Goal: Transaction & Acquisition: Purchase product/service

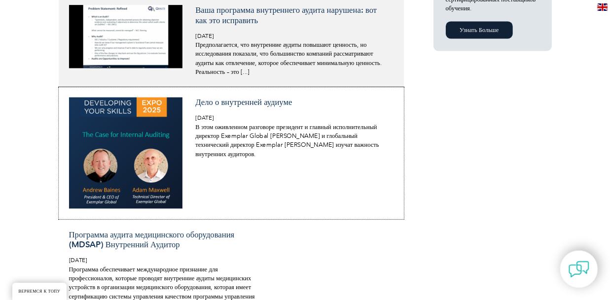
scroll to position [830, 0]
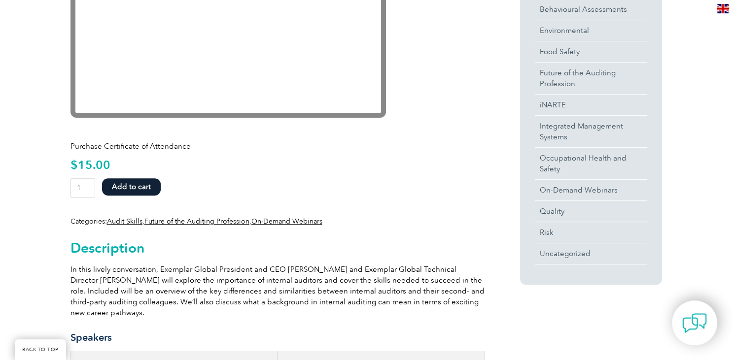
scroll to position [364, 0]
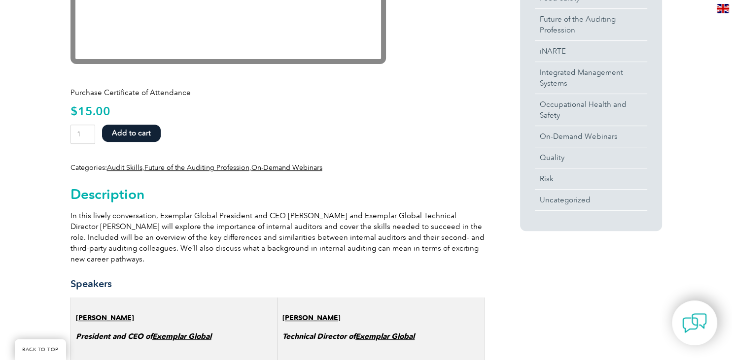
click at [463, 128] on form "The Case for Internal Auditing quantity 1 Add to cart" at bounding box center [277, 137] width 414 height 24
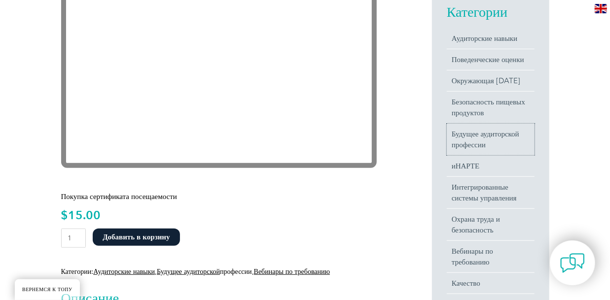
scroll to position [0, 0]
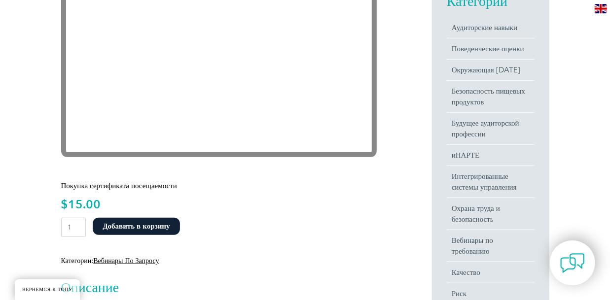
scroll to position [260, 0]
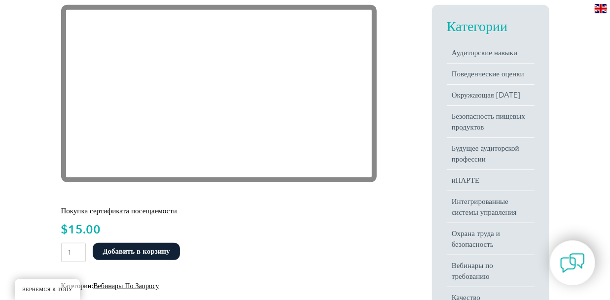
click at [299, 216] on p "Покупка сертификата посещаемости" at bounding box center [232, 211] width 342 height 11
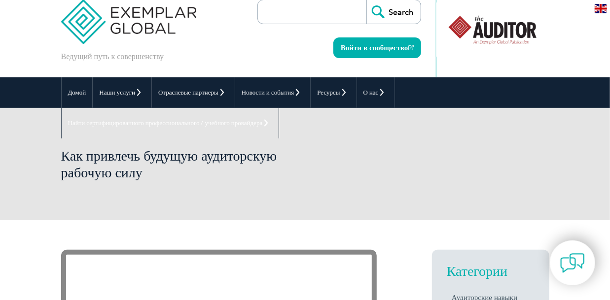
scroll to position [0, 0]
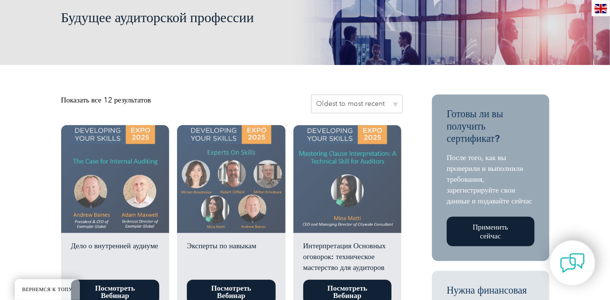
scroll to position [103, 0]
